Goal: Task Accomplishment & Management: Manage account settings

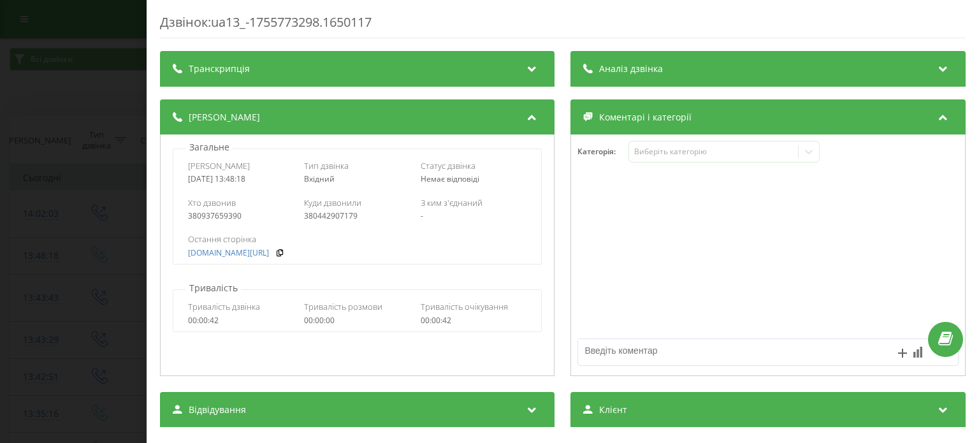
drag, startPoint x: 269, startPoint y: 179, endPoint x: 189, endPoint y: 178, distance: 79.7
click at [189, 178] on div "[DATE] 13:48:18" at bounding box center [241, 179] width 106 height 9
copy div "[DATE] 13:48:18"
click at [22, 176] on div "Дзвінок : ua13_-1755773298.1650117 Транскрипція Для AI-аналізу майбутніх дзвінк…" at bounding box center [489, 221] width 979 height 443
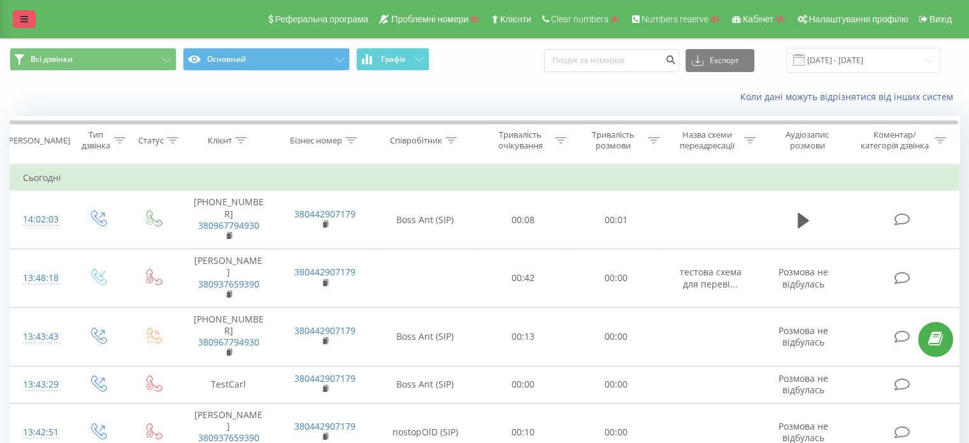
click at [23, 17] on icon at bounding box center [24, 19] width 8 height 9
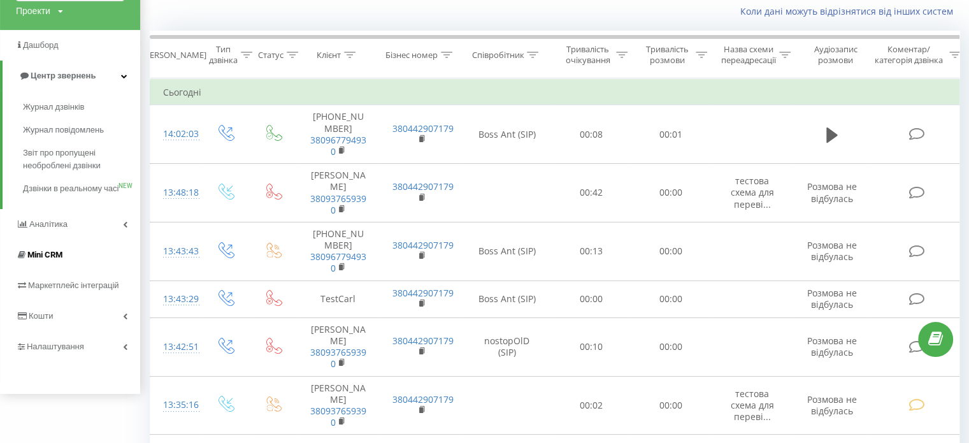
scroll to position [64, 0]
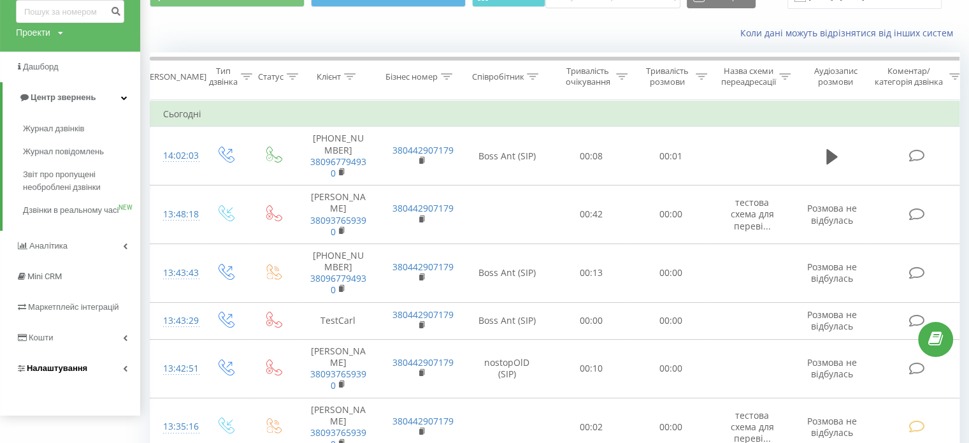
click at [130, 380] on link "Налаштування" at bounding box center [70, 368] width 140 height 31
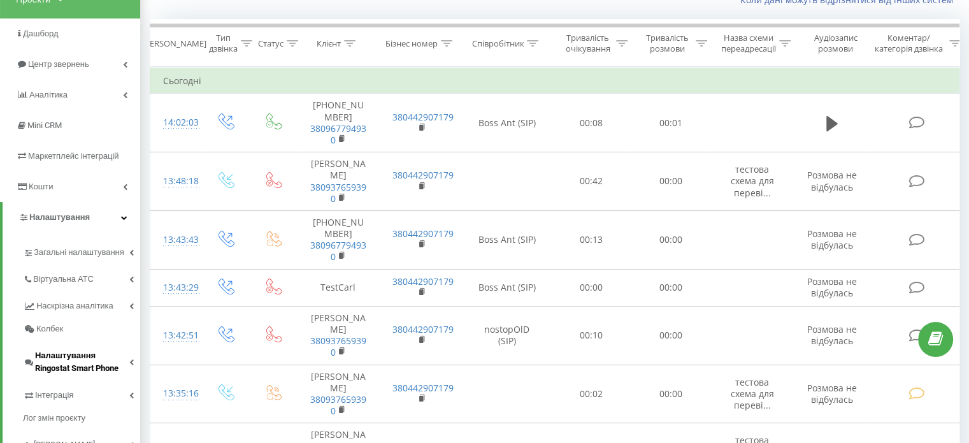
scroll to position [127, 0]
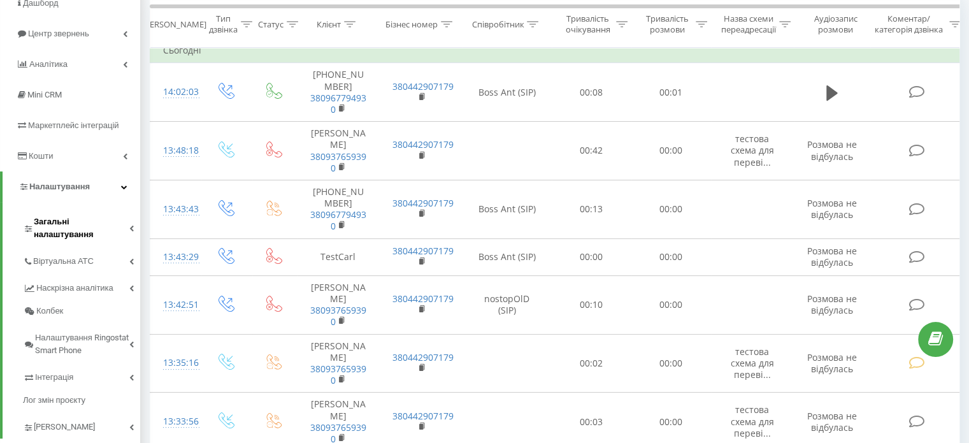
click at [133, 225] on icon at bounding box center [131, 228] width 4 height 6
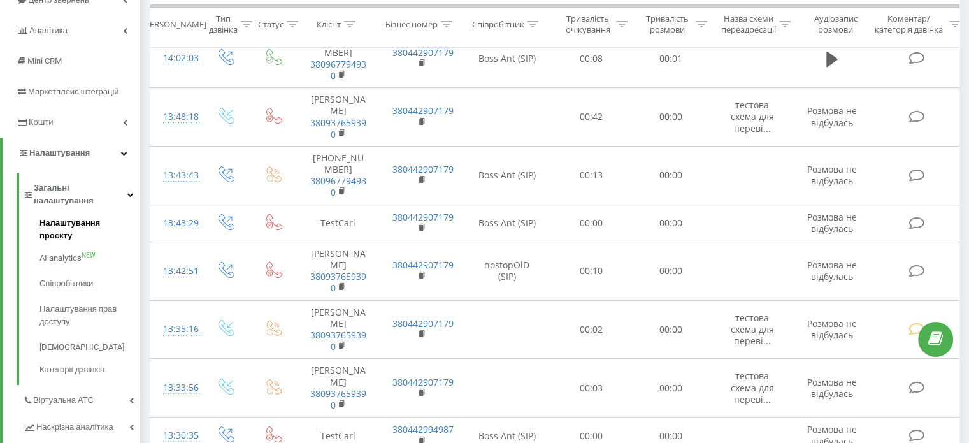
scroll to position [191, 0]
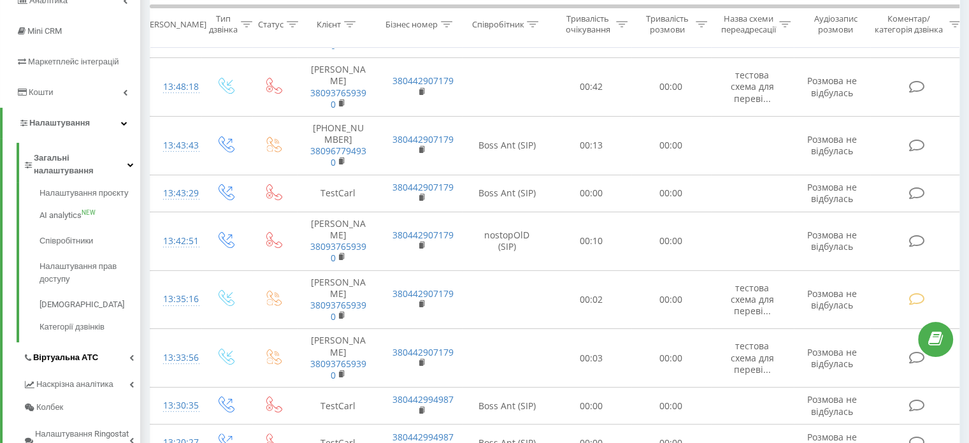
click at [122, 342] on link "Віртуальна АТС" at bounding box center [81, 355] width 117 height 27
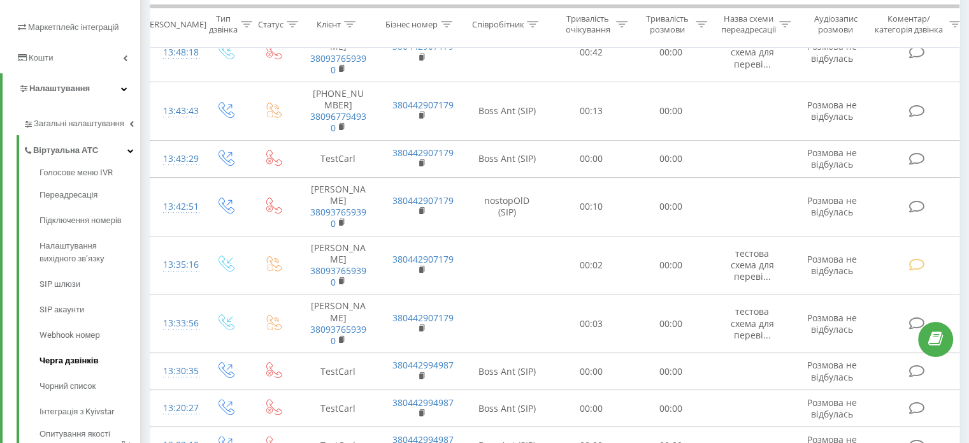
scroll to position [255, 0]
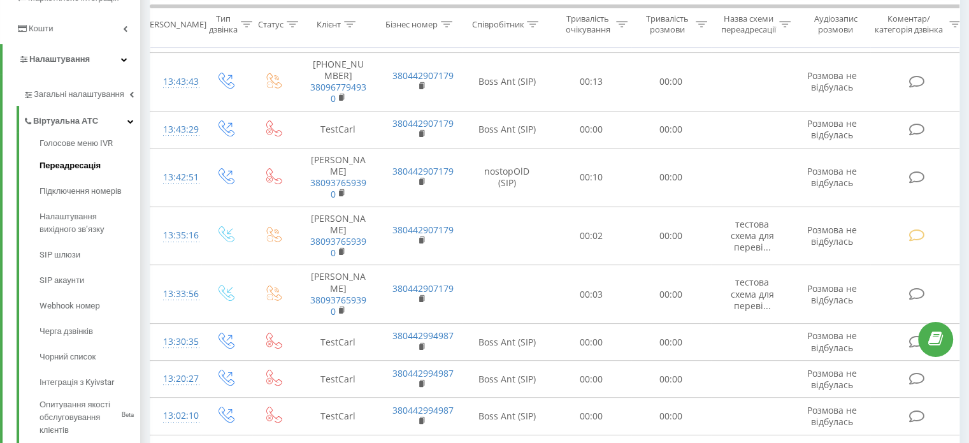
click at [83, 171] on span "Переадресація" at bounding box center [70, 165] width 61 height 13
